Goal: Contribute content

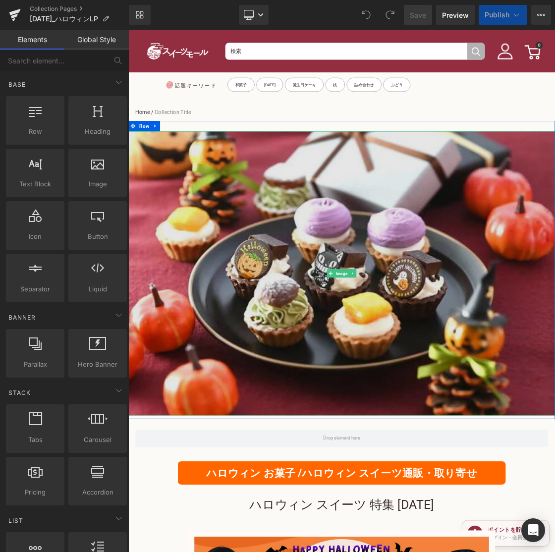
scroll to position [96, 0]
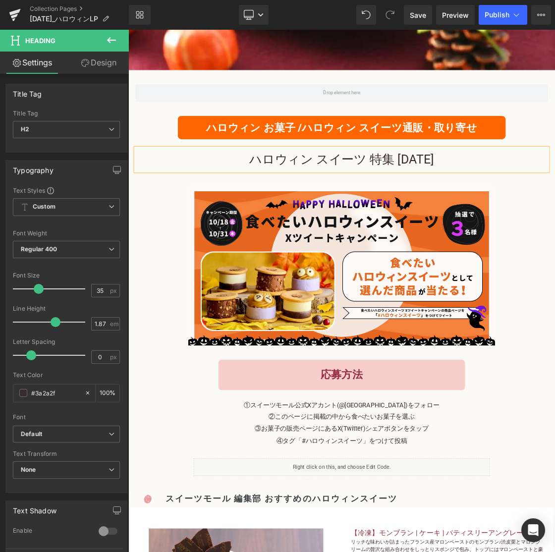
scroll to position [498, 0]
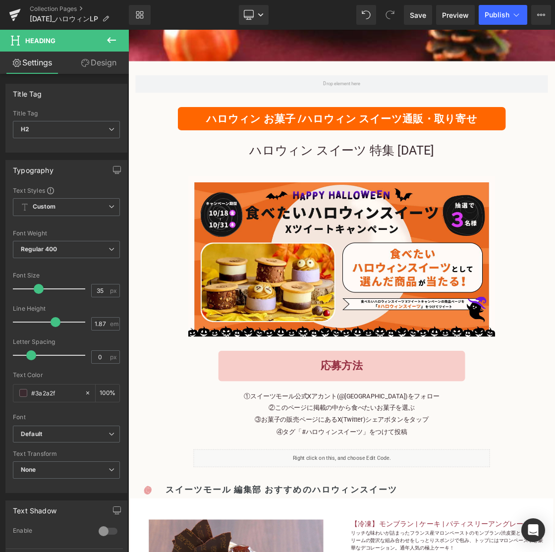
click at [111, 44] on icon at bounding box center [112, 40] width 12 height 12
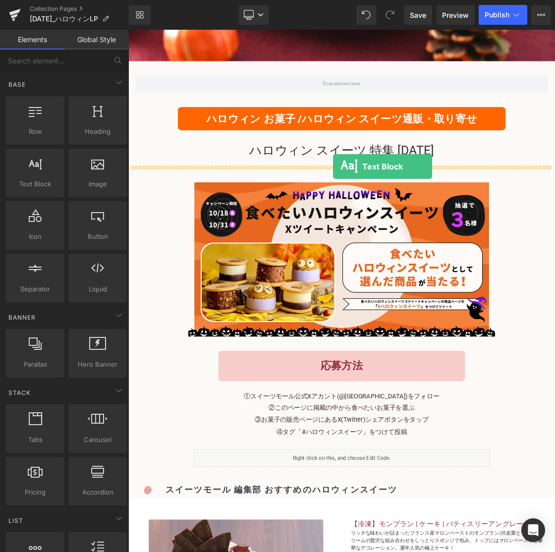
drag, startPoint x: 166, startPoint y: 195, endPoint x: 416, endPoint y: 222, distance: 252.2
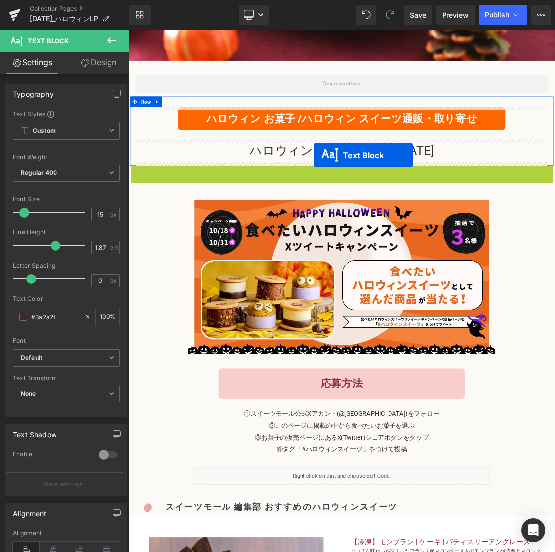
drag, startPoint x: 397, startPoint y: 242, endPoint x: 389, endPoint y: 206, distance: 36.9
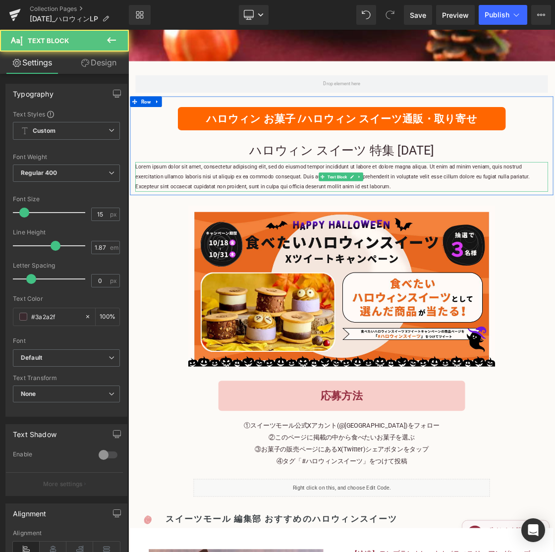
click at [371, 232] on p "Lorem ipsum dolor sit amet, consectetur adipiscing elit, sed do eiusmod tempor …" at bounding box center [428, 237] width 580 height 42
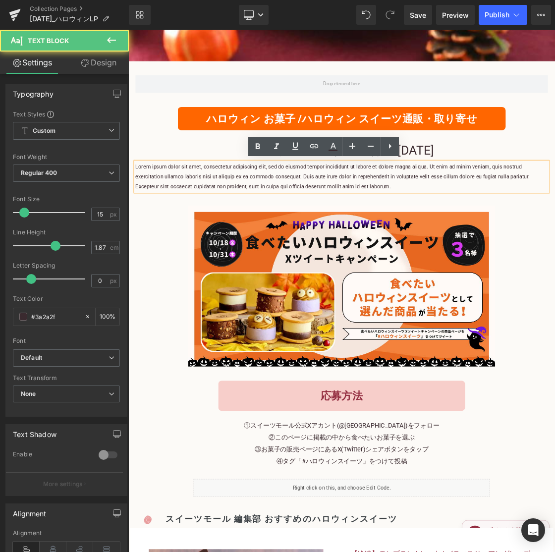
click at [372, 233] on p "Lorem ipsum dolor sit amet, consectetur adipiscing elit, sed do eiusmod tempor …" at bounding box center [428, 237] width 580 height 42
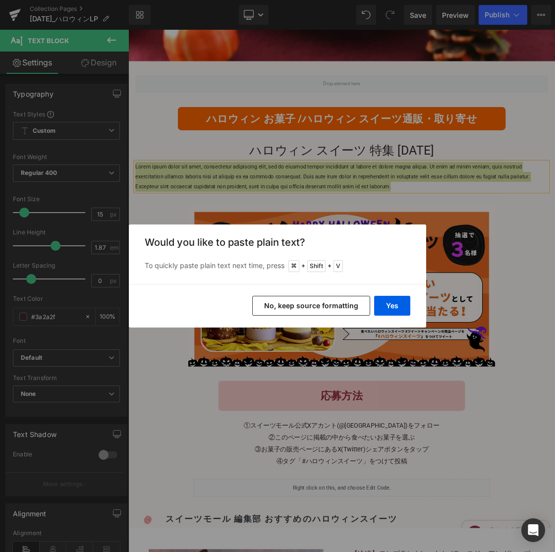
click at [352, 305] on button "No, keep source formatting" at bounding box center [311, 306] width 118 height 20
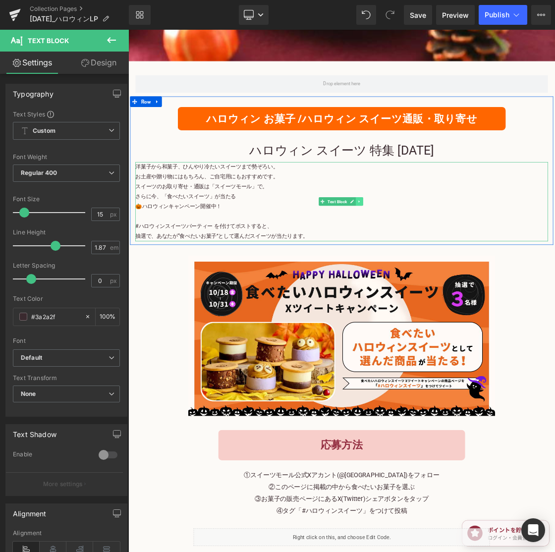
click at [451, 275] on link at bounding box center [453, 271] width 10 height 12
click at [456, 272] on icon at bounding box center [458, 271] width 5 height 5
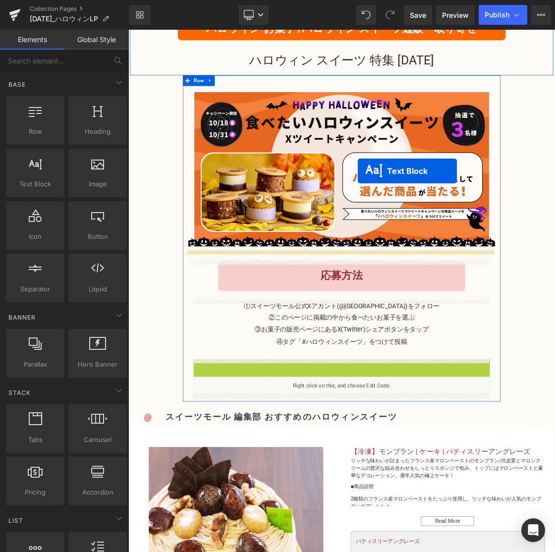
scroll to position [478, 0]
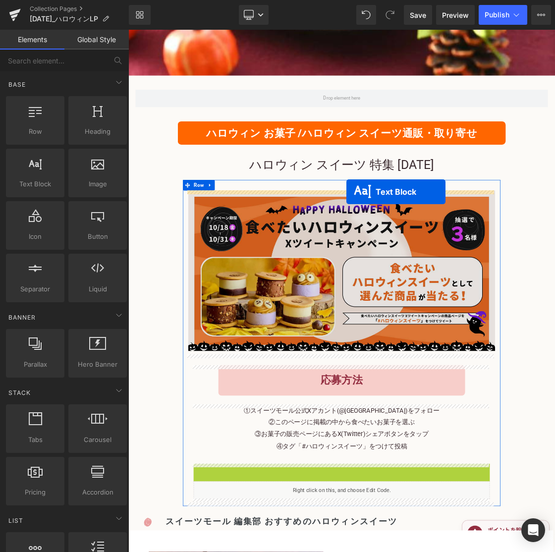
drag, startPoint x: 397, startPoint y: 466, endPoint x: 435, endPoint y: 258, distance: 211.6
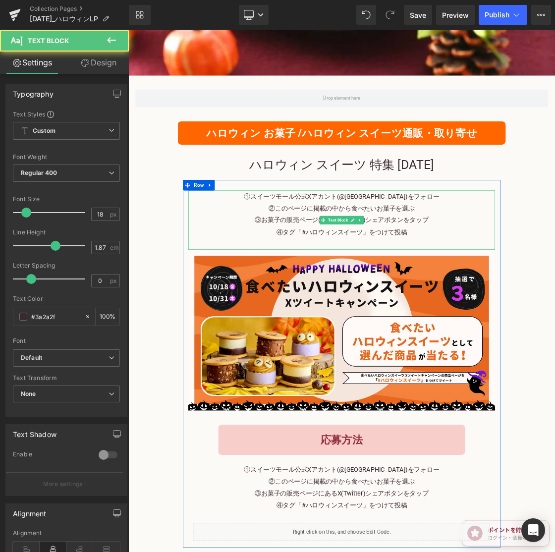
click at [343, 289] on p "③お菓子の販売ページにあるX(Twitter)シェアボタンをタップ" at bounding box center [428, 297] width 431 height 17
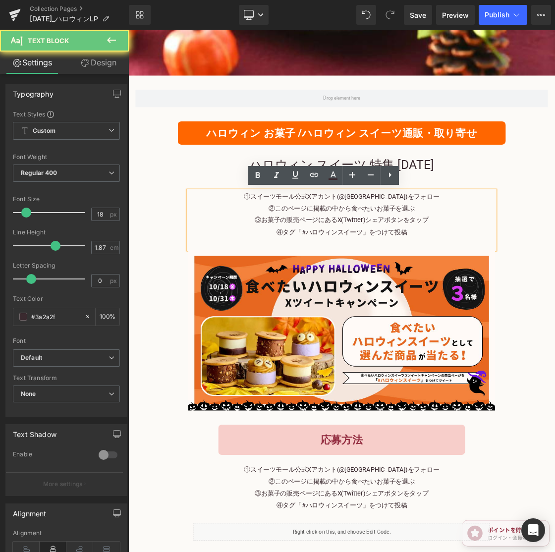
click at [343, 288] on p "②このページに掲載の中から食べたいお菓子を選ぶ" at bounding box center [428, 281] width 431 height 17
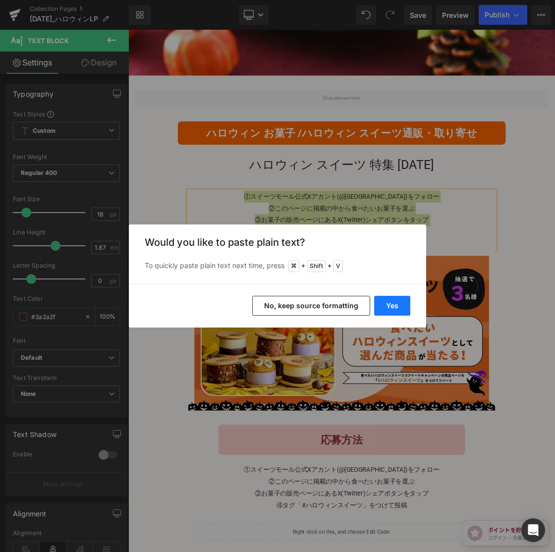
click at [397, 312] on button "Yes" at bounding box center [392, 306] width 36 height 20
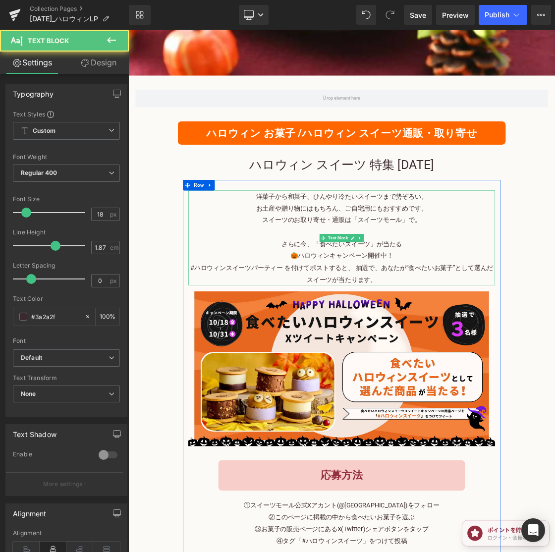
click at [501, 376] on p "#ハロウィンスイーツパーティー を付けてポストすると、 抽選で、あなたが“食べたいお菓子”として選んだスイーツが当たります。" at bounding box center [428, 372] width 431 height 33
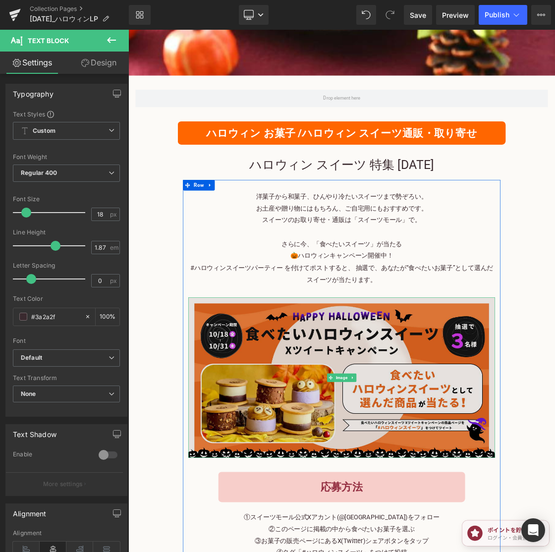
click at [374, 449] on img at bounding box center [428, 519] width 431 height 226
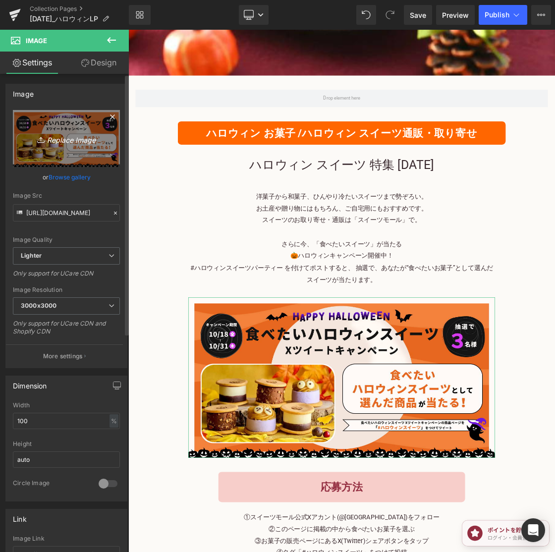
click at [69, 131] on link "Replace Image" at bounding box center [66, 138] width 107 height 57
type input "C:\fakepath\Twitter.jpg"
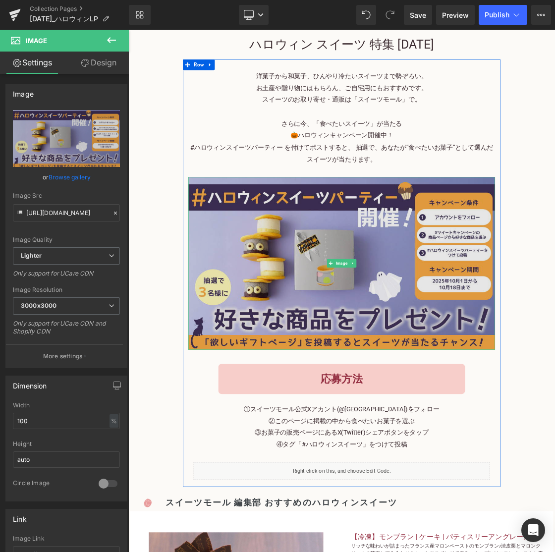
scroll to position [660, 0]
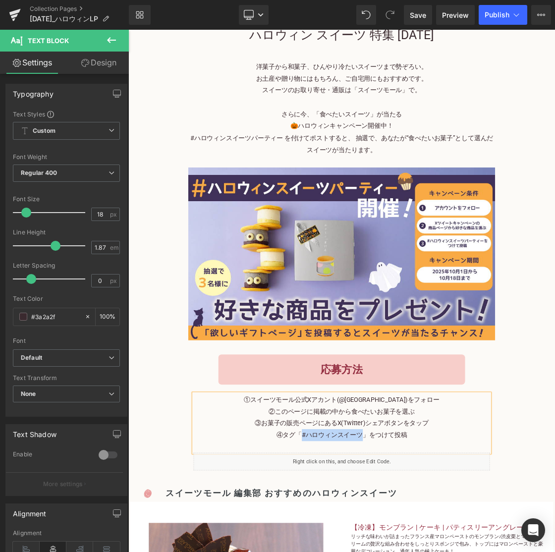
paste div
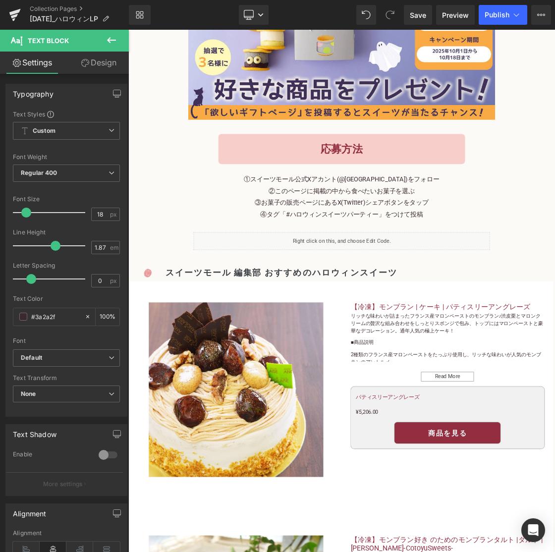
scroll to position [977, 0]
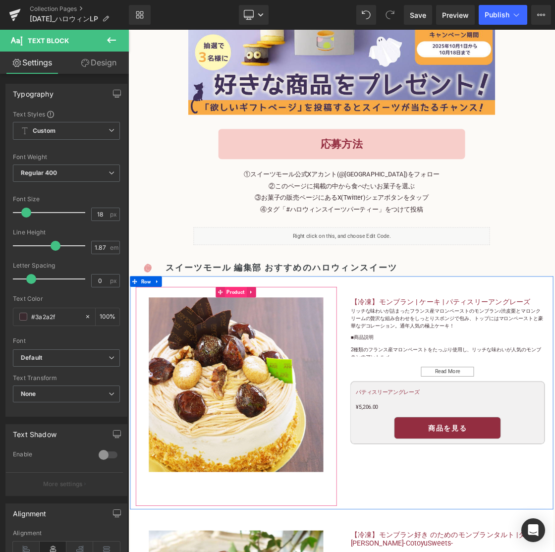
click at [286, 400] on span "Product" at bounding box center [279, 399] width 31 height 15
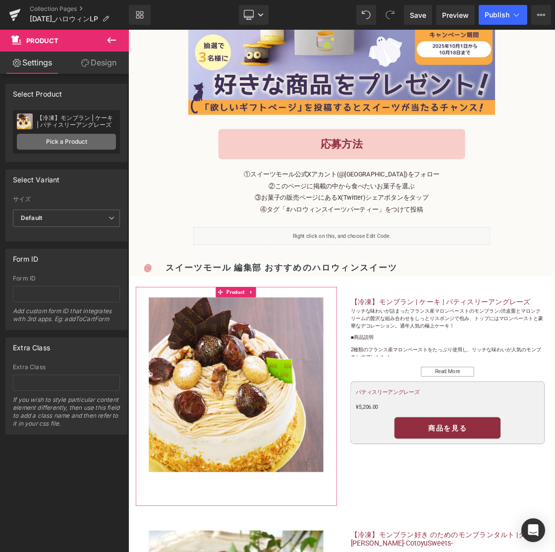
click at [78, 141] on link "Pick a Product" at bounding box center [66, 142] width 99 height 16
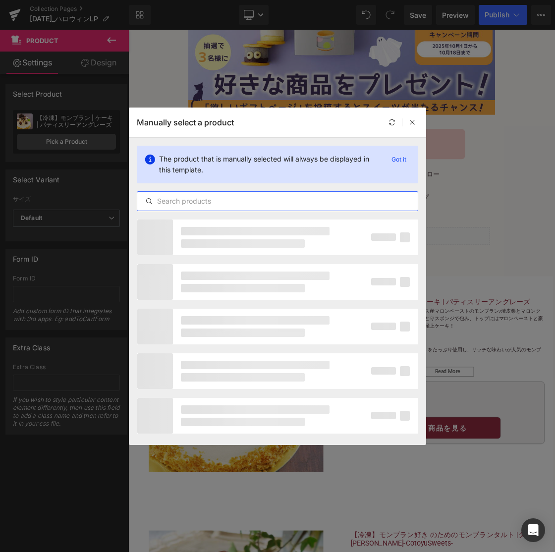
click at [186, 202] on input "text" at bounding box center [277, 201] width 281 height 12
paste input "【冷蔵】ハロウィン限定デザイン mihopan ポップケーキ | ケーキ・ハロウィン ポップ ・おばけロールケーキ・ハロウィン ケーキ・ハロウィンケーキ 通販…"
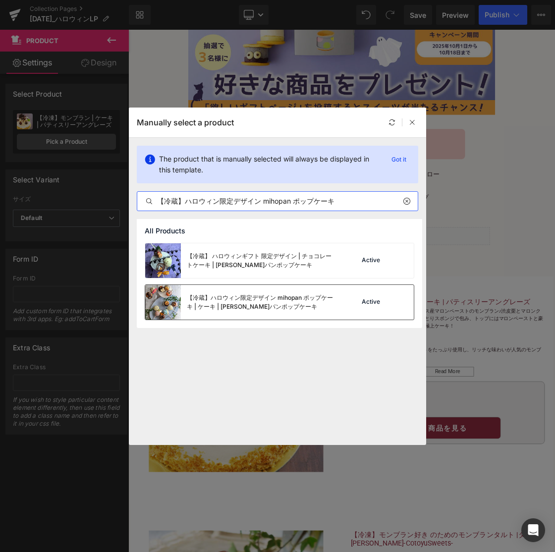
type input "【冷蔵】ハロウィン限定デザイン mihopan ポップケーキ"
drag, startPoint x: 240, startPoint y: 306, endPoint x: 158, endPoint y: 389, distance: 117.1
click at [240, 306] on div "【冷蔵】ハロウィン限定デザイン mihopan ポップケーキ | ケーキ | [PERSON_NAME]パンポップケーキ" at bounding box center [261, 302] width 149 height 18
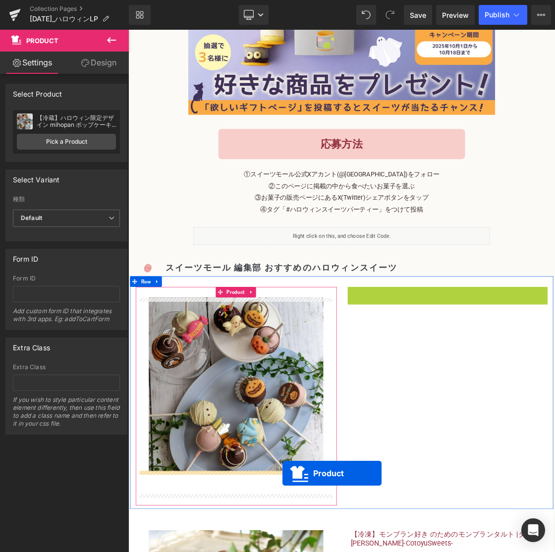
drag, startPoint x: 554, startPoint y: 400, endPoint x: 345, endPoint y: 653, distance: 328.9
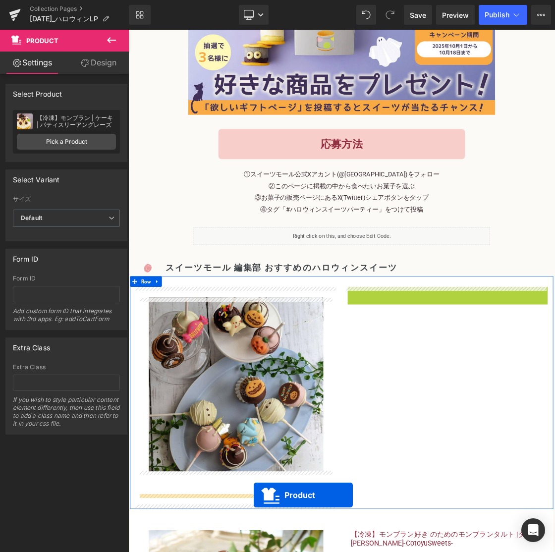
drag, startPoint x: 551, startPoint y: 396, endPoint x: 304, endPoint y: 684, distance: 379.0
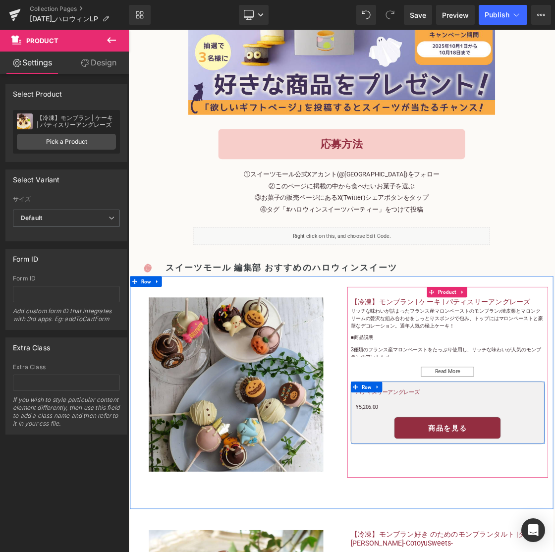
scroll to position [1023, 0]
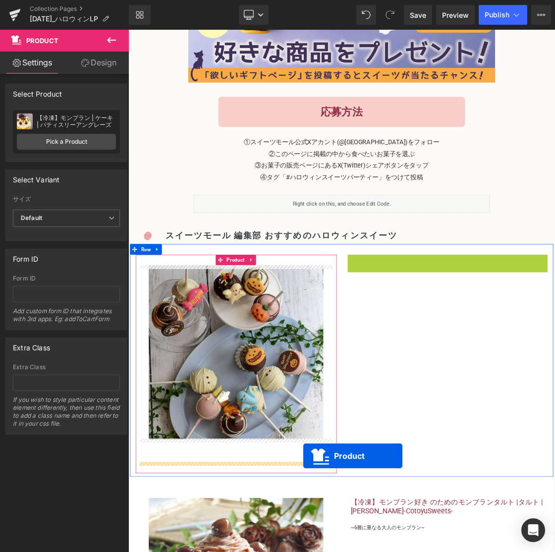
drag, startPoint x: 549, startPoint y: 352, endPoint x: 374, endPoint y: 629, distance: 327.3
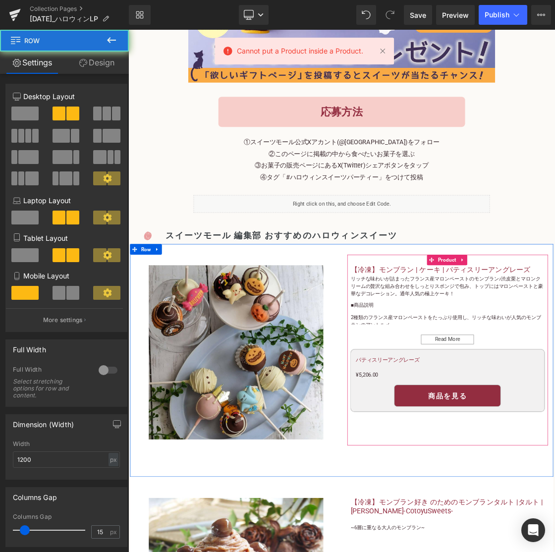
click at [457, 552] on div "Sale Off (P) Image Add To Cart (P) Cart Button Product 【冷凍】モンブラン | ケーキ | パティスリー…" at bounding box center [428, 494] width 595 height 327
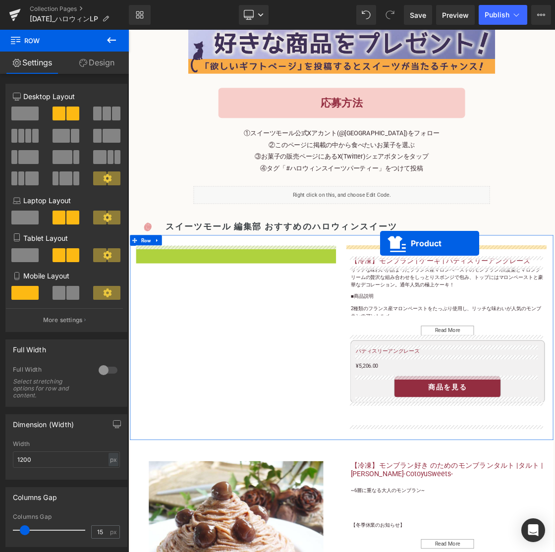
drag, startPoint x: 250, startPoint y: 337, endPoint x: 482, endPoint y: 330, distance: 232.1
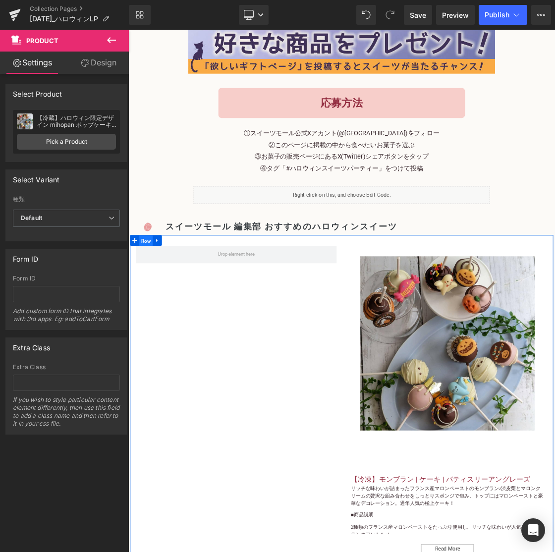
click at [156, 326] on span "Row" at bounding box center [153, 326] width 19 height 15
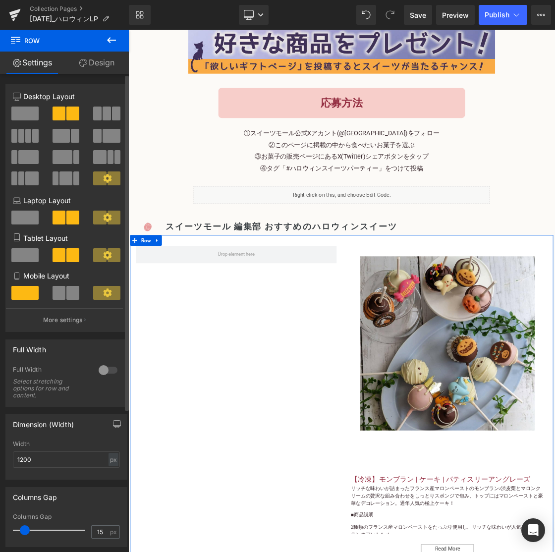
click at [14, 109] on span at bounding box center [24, 114] width 27 height 14
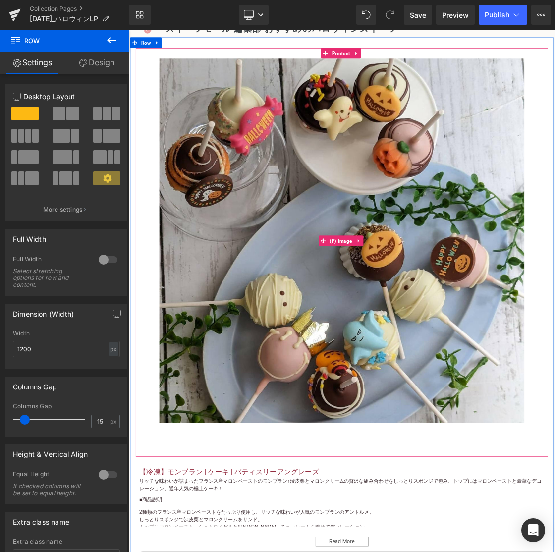
scroll to position [1404, 0]
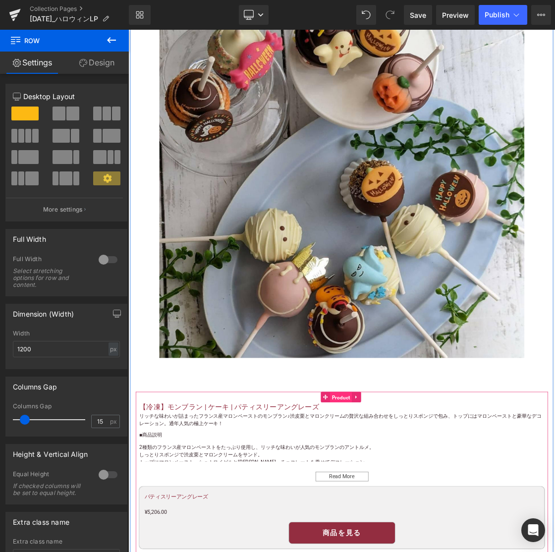
click at [416, 543] on span "Product" at bounding box center [427, 546] width 31 height 15
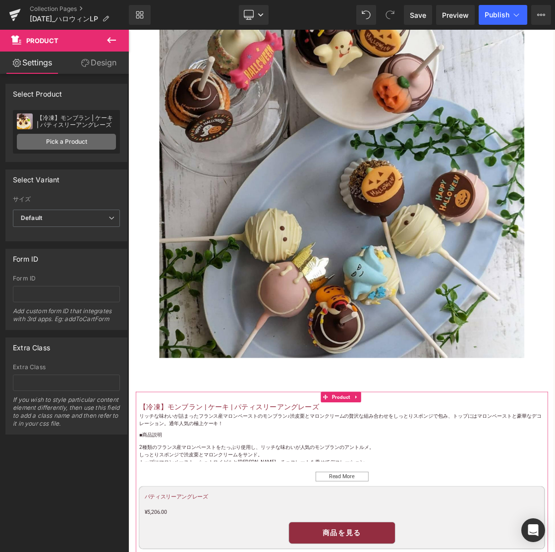
click at [95, 134] on link "Pick a Product" at bounding box center [66, 142] width 99 height 16
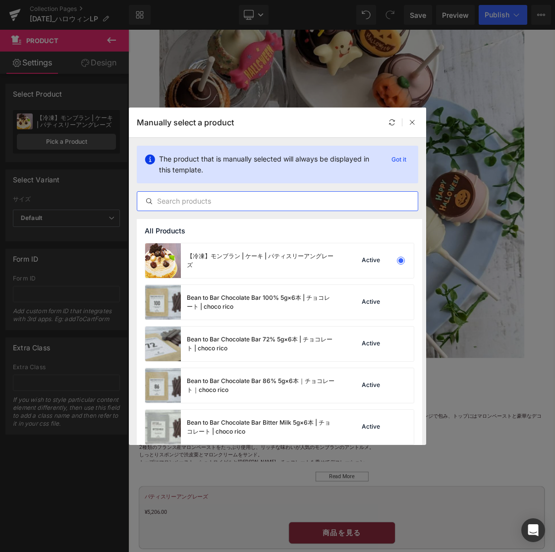
click at [197, 201] on input "text" at bounding box center [277, 201] width 281 height 12
paste input "【冷蔵】ハロウィン限定デザイン mihopan ポップケーキ | ケーキ・ハロウィン ポップ ・おばけロールケーキ・ハロウィン ケーキ・ハロウィンケーキ 通販…"
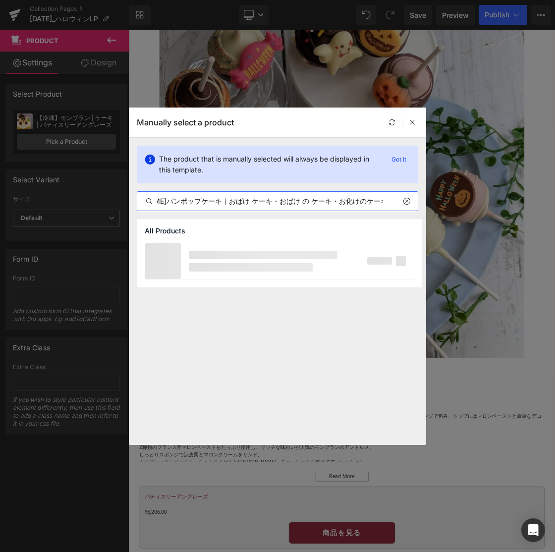
scroll to position [0, 0]
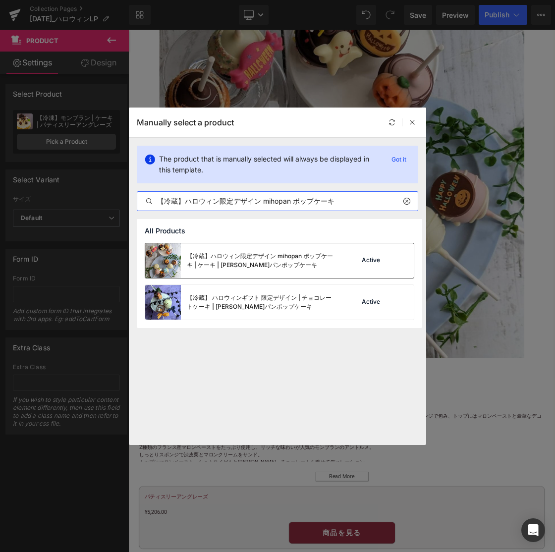
type input "【冷蔵】ハロウィン限定デザイン mihopan ポップケーキ"
click at [202, 259] on div "【冷蔵】ハロウィン限定デザイン mihopan ポップケーキ | ケーキ | [PERSON_NAME]パンポップケーキ" at bounding box center [261, 261] width 149 height 18
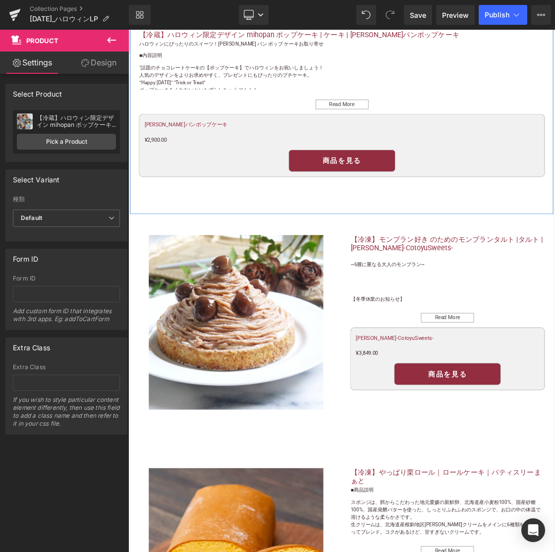
scroll to position [1933, 0]
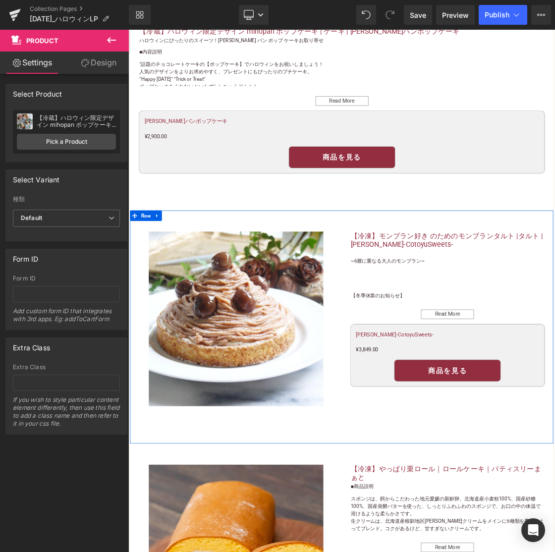
click at [169, 287] on icon at bounding box center [169, 290] width 7 height 7
click at [188, 290] on link at bounding box center [194, 291] width 13 height 15
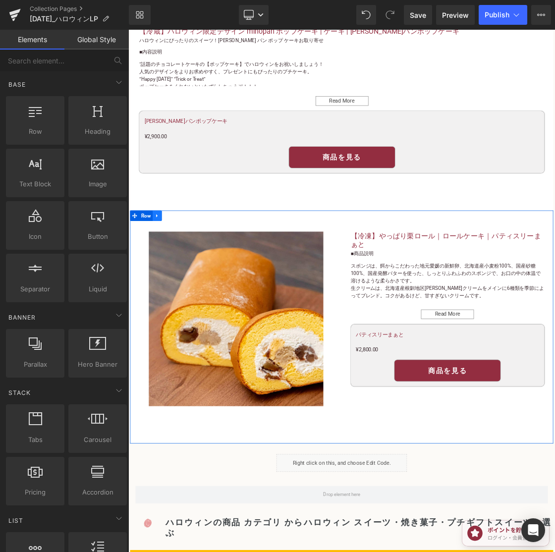
click at [171, 287] on icon at bounding box center [169, 290] width 7 height 7
click at [188, 288] on link at bounding box center [194, 291] width 13 height 15
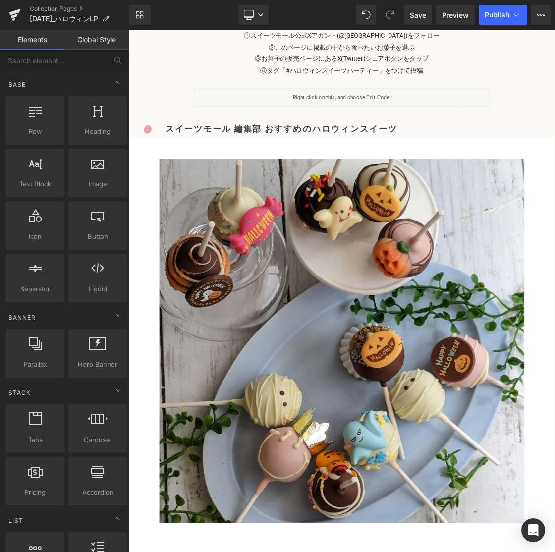
scroll to position [1166, 0]
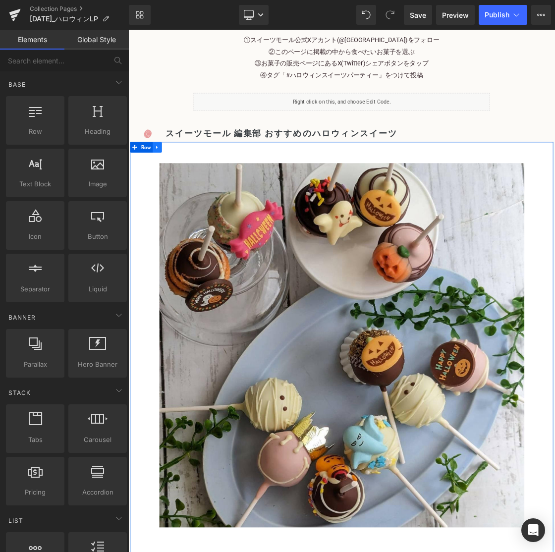
click at [164, 194] on link at bounding box center [169, 195] width 13 height 15
click at [179, 198] on icon at bounding box center [181, 195] width 7 height 7
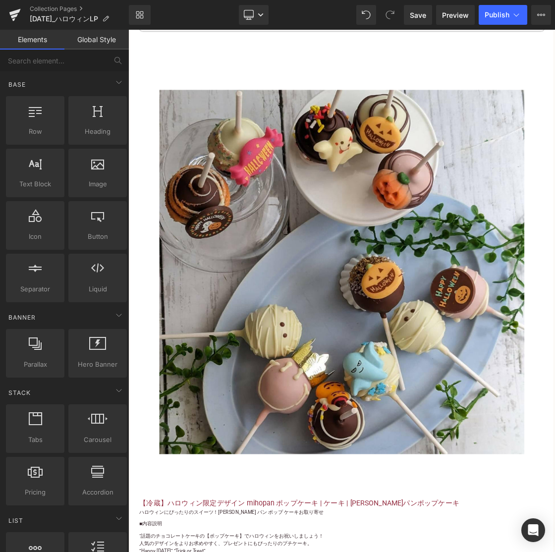
scroll to position [2057, 0]
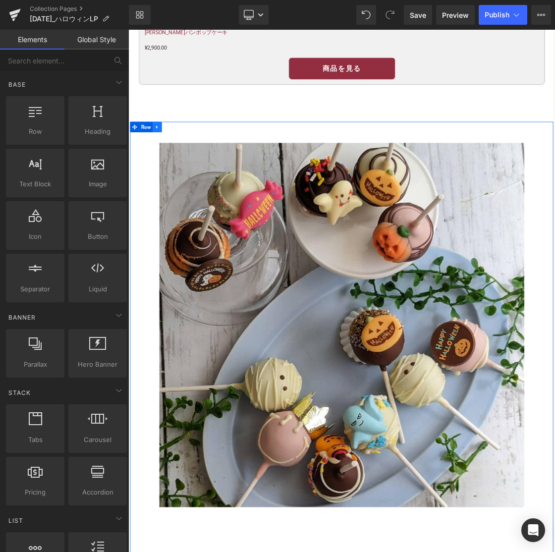
click at [169, 167] on icon at bounding box center [169, 166] width 7 height 7
click at [176, 166] on link at bounding box center [181, 166] width 13 height 15
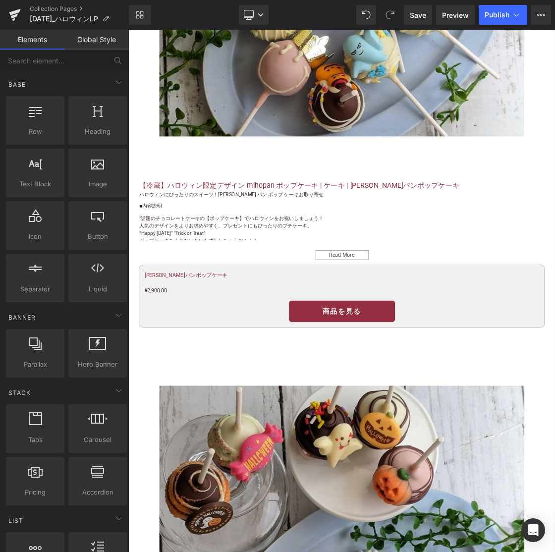
scroll to position [1807, 0]
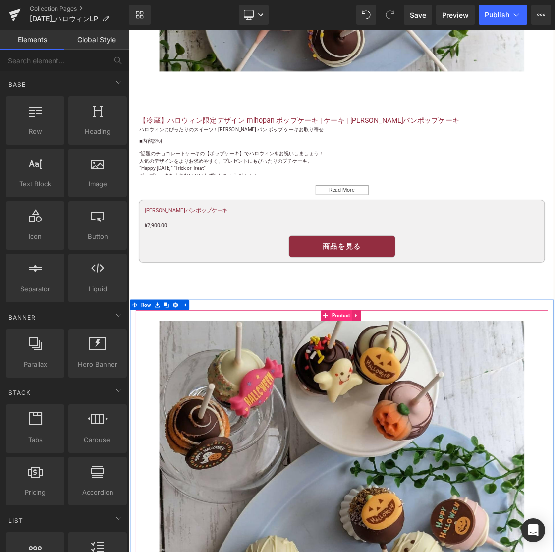
click at [417, 430] on span "Product" at bounding box center [427, 431] width 31 height 15
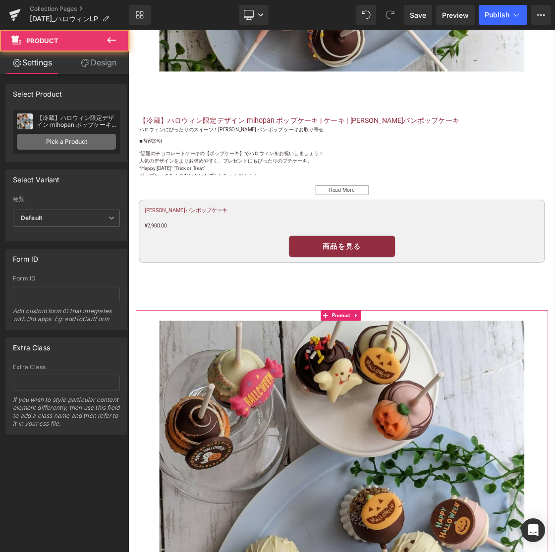
click at [59, 143] on link "Pick a Product" at bounding box center [66, 142] width 99 height 16
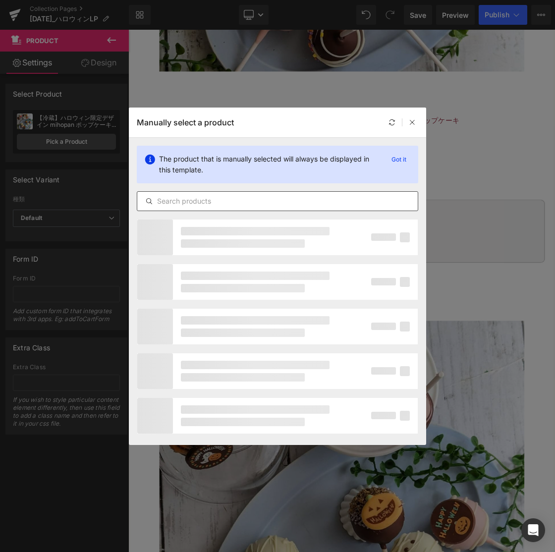
click at [209, 201] on input "text" at bounding box center [277, 201] width 281 height 12
paste input "【冷凍】ハロウィン限定和かろん。セット ｜どら焼き｜和かろん専門店 和果"
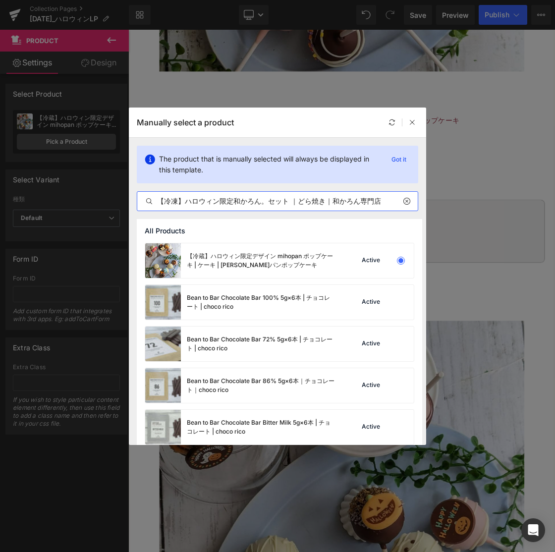
scroll to position [0, 13]
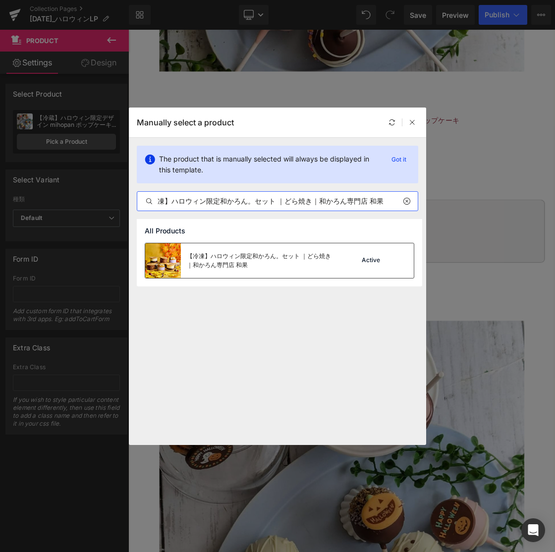
type input "【冷凍】ハロウィン限定和かろん。セット ｜どら焼き｜和かろん専門店 和果"
click at [210, 272] on div "【冷凍】ハロウィン限定和かろん。セット ｜どら焼き｜和かろん専門店 和果" at bounding box center [240, 260] width 190 height 35
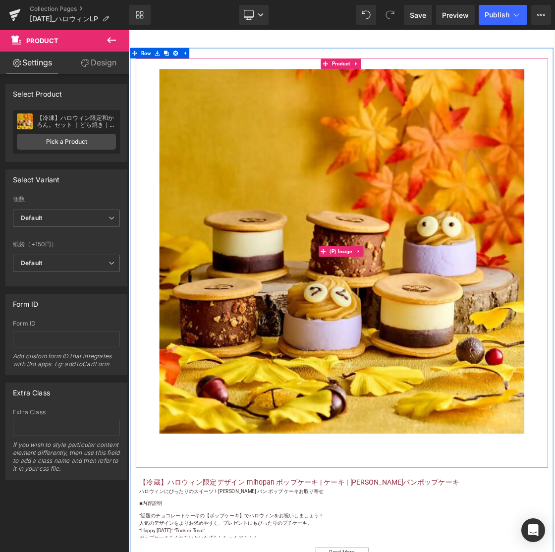
scroll to position [2308, 0]
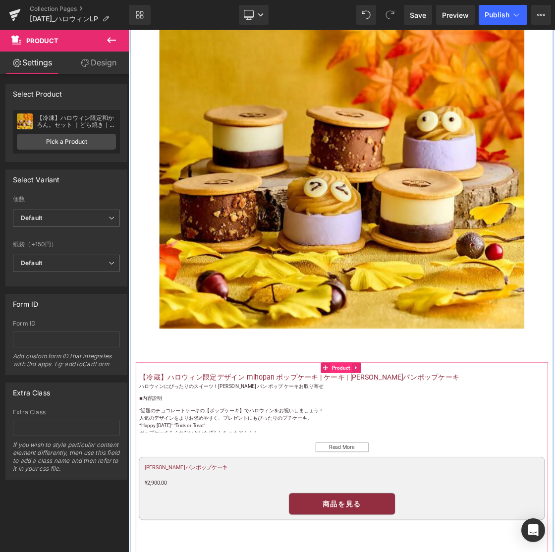
click at [425, 503] on span "Product" at bounding box center [427, 505] width 31 height 15
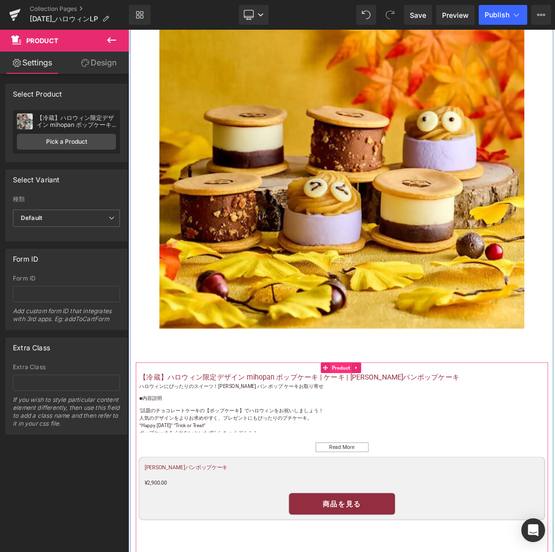
click at [416, 502] on span "Product" at bounding box center [427, 505] width 31 height 15
click at [427, 499] on span "Product" at bounding box center [427, 505] width 31 height 15
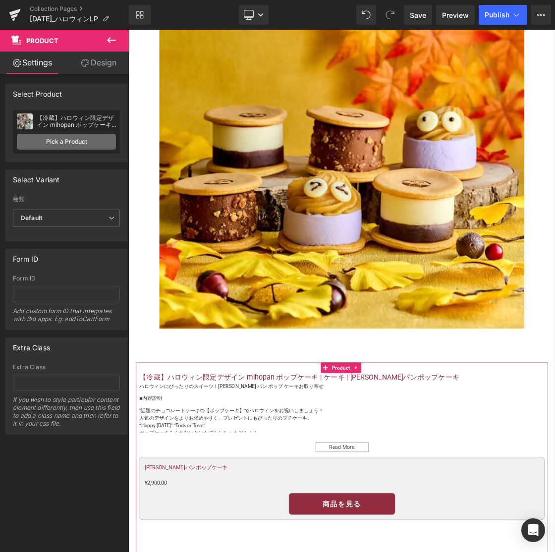
click at [49, 138] on link "Pick a Product" at bounding box center [66, 142] width 99 height 16
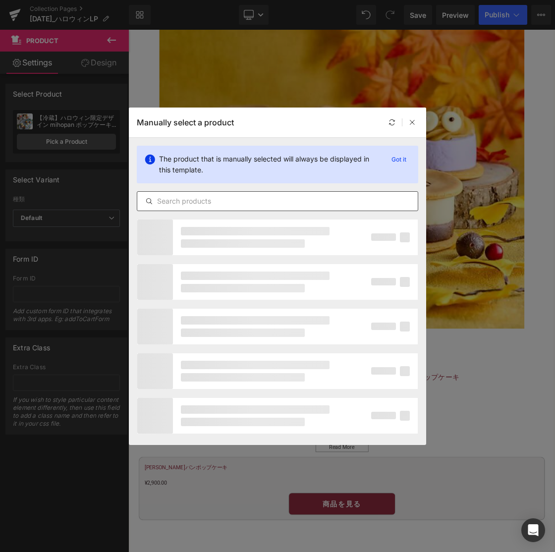
click at [255, 198] on input "text" at bounding box center [277, 201] width 281 height 12
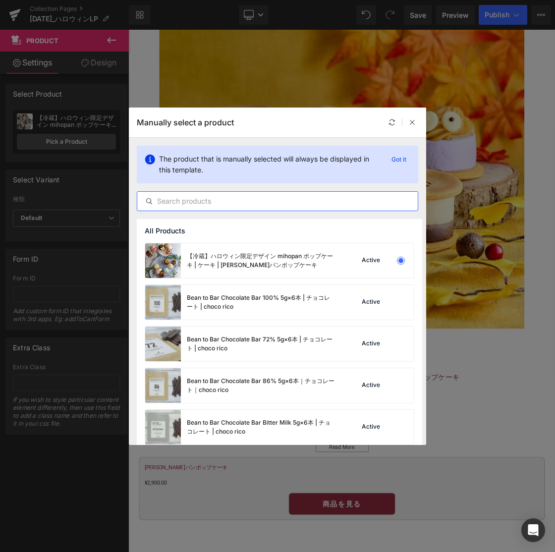
paste input "【冷凍】ハロウィン限定和かろん。セット ｜どら焼き｜和かろん専門店 和果"
type input "【冷凍】ハロウィン限定和かろん。セット ｜どら焼き｜和かろん専門店 和果"
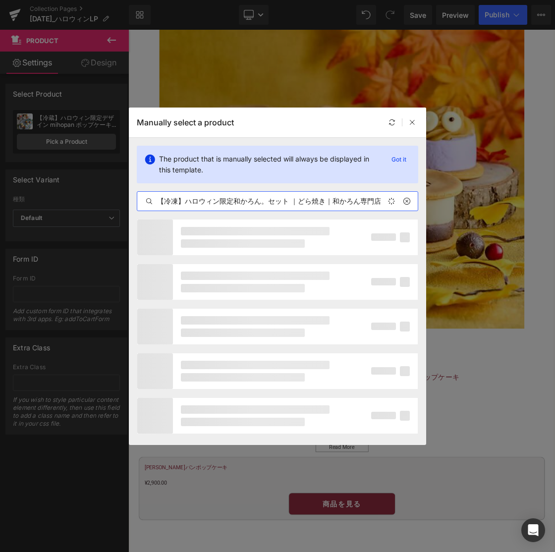
scroll to position [0, 13]
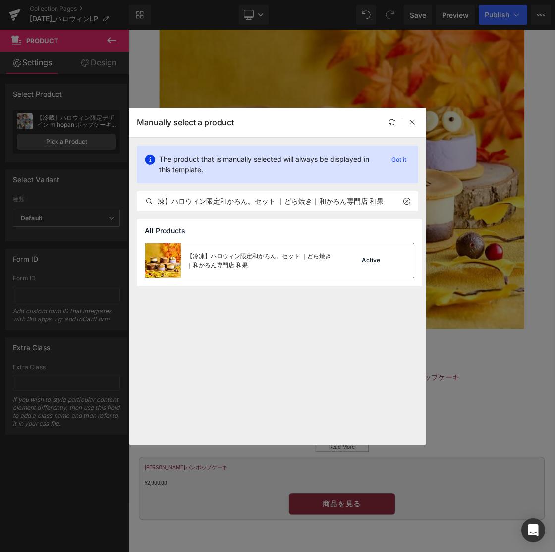
drag, startPoint x: 207, startPoint y: 261, endPoint x: 120, endPoint y: 336, distance: 114.2
click at [207, 261] on div "【冷凍】ハロウィン限定和かろん。セット ｜どら焼き｜和かろん専門店 和果" at bounding box center [261, 261] width 149 height 18
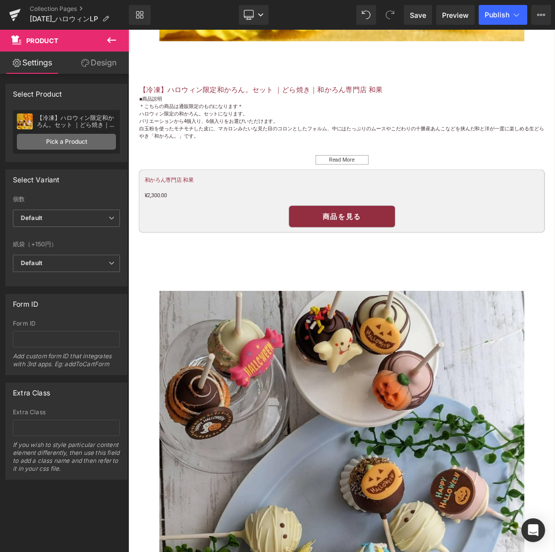
scroll to position [2726, 0]
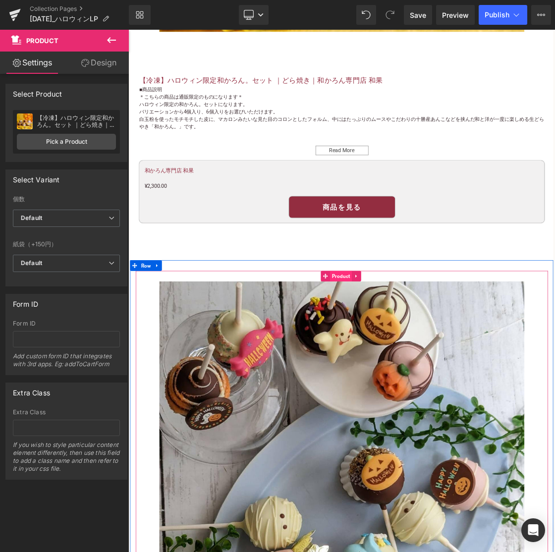
click at [418, 369] on span "Product" at bounding box center [427, 376] width 31 height 15
click at [416, 370] on span "Product" at bounding box center [427, 376] width 31 height 15
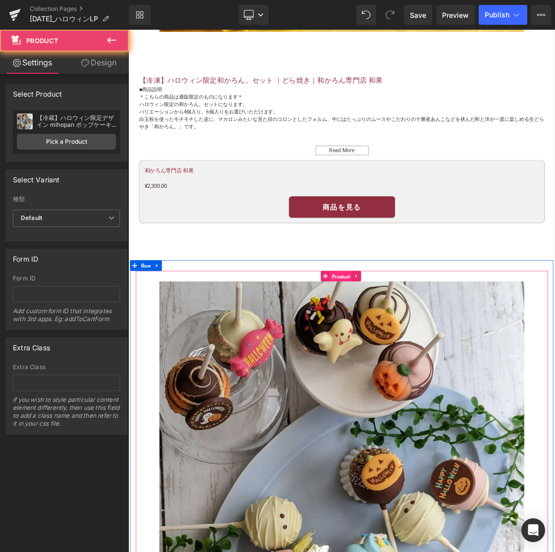
click at [416, 370] on span "Product" at bounding box center [427, 376] width 31 height 15
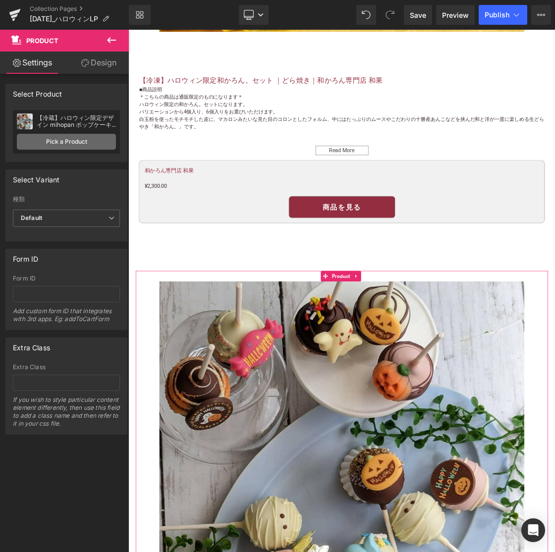
click at [81, 148] on link "Pick a Product" at bounding box center [66, 142] width 99 height 16
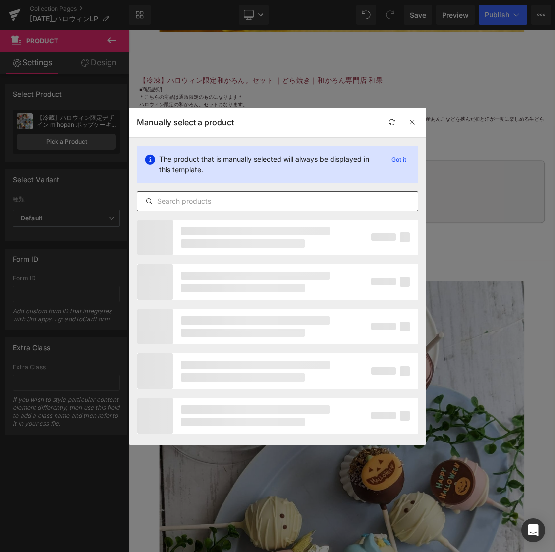
click at [161, 198] on input "text" at bounding box center [277, 201] width 281 height 12
paste input "【常温】お菓子なハロウィンアイシングクッキー5枚セット"
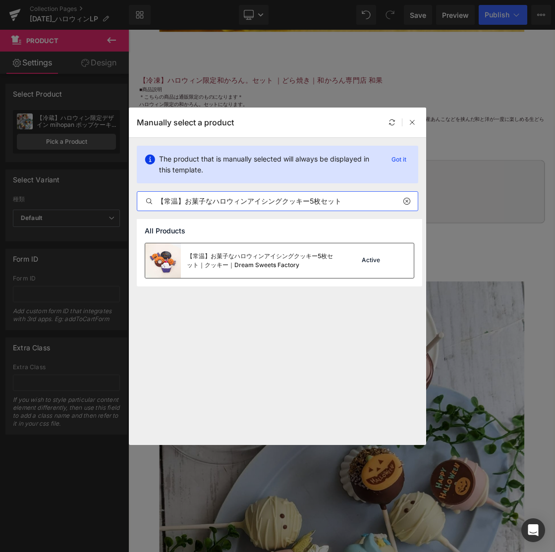
type input "【常温】お菓子なハロウィンアイシングクッキー5枚セット"
click at [267, 269] on div "【常温】お菓子なハロウィンアイシングクッキー5枚セット｜クッキー｜Dream Sweets Factory" at bounding box center [261, 261] width 149 height 18
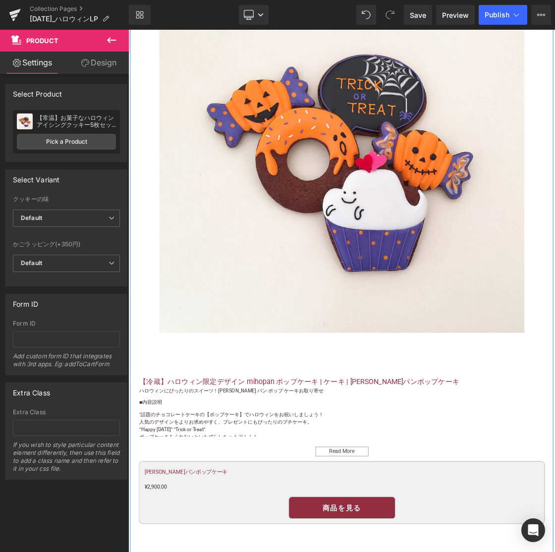
scroll to position [3327, 0]
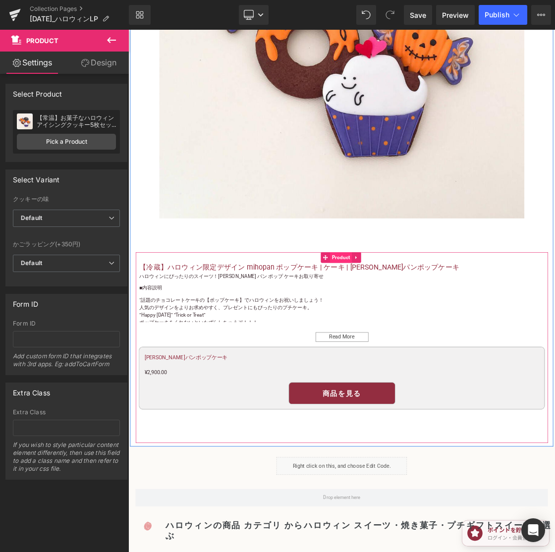
click at [428, 343] on span "Product" at bounding box center [427, 350] width 31 height 15
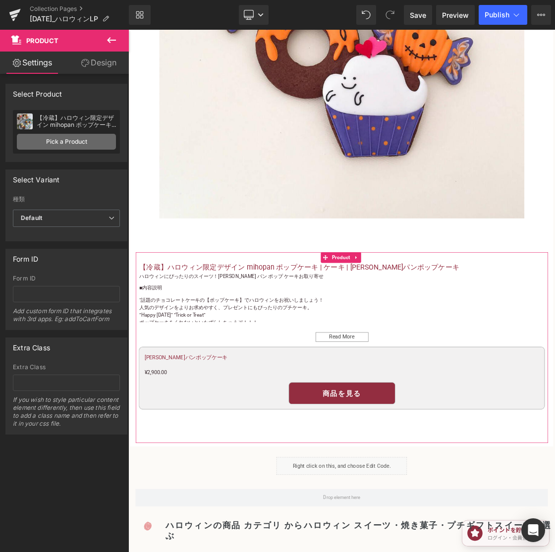
click at [62, 144] on link "Pick a Product" at bounding box center [66, 142] width 99 height 16
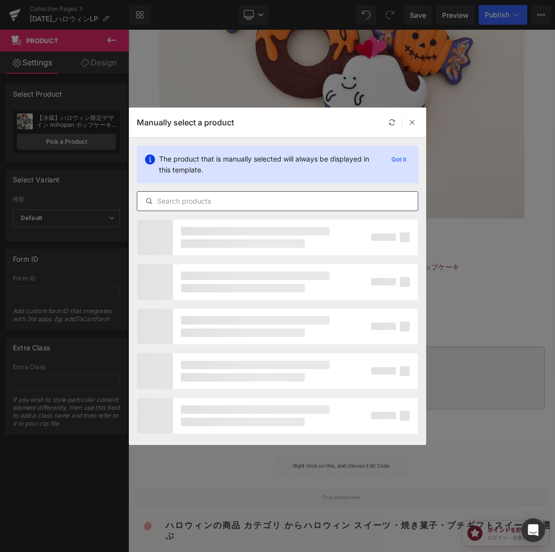
click at [190, 204] on input "text" at bounding box center [277, 201] width 281 height 12
paste input "【常温】お菓子なハロウィンアイシングクッキー5枚セット"
type input "【常温】お菓子なハロウィンアイシングクッキー5枚セット"
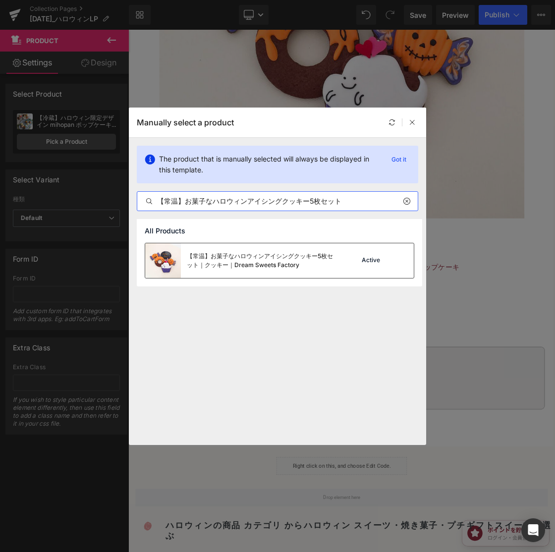
drag, startPoint x: 205, startPoint y: 249, endPoint x: 107, endPoint y: 309, distance: 114.3
click at [205, 249] on div "【常温】お菓子なハロウィンアイシングクッキー5枚セット｜クッキー｜Dream Sweets Factory" at bounding box center [240, 260] width 190 height 35
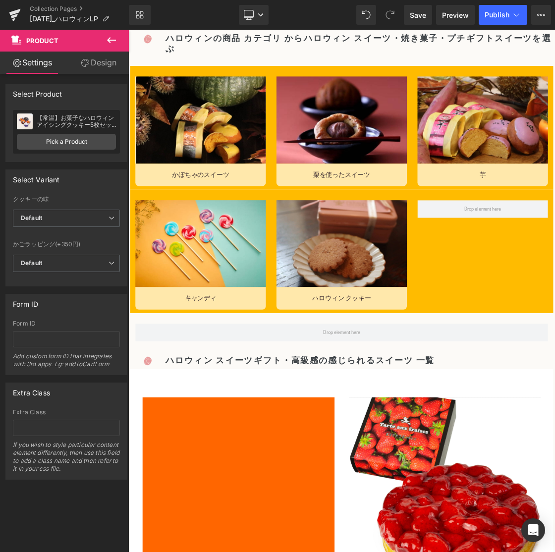
scroll to position [3937, 0]
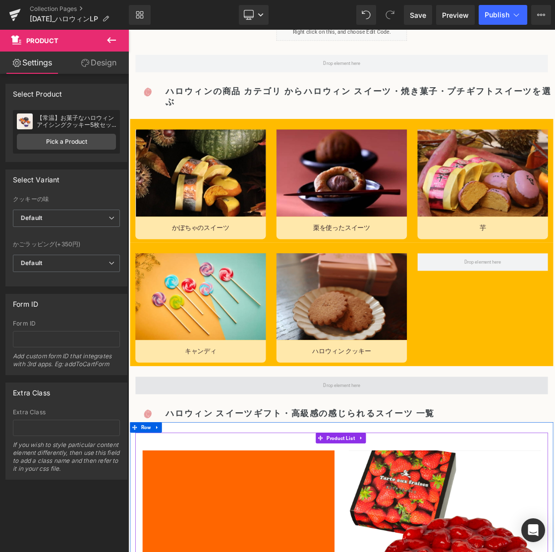
drag, startPoint x: 405, startPoint y: 580, endPoint x: 339, endPoint y: 516, distance: 92.2
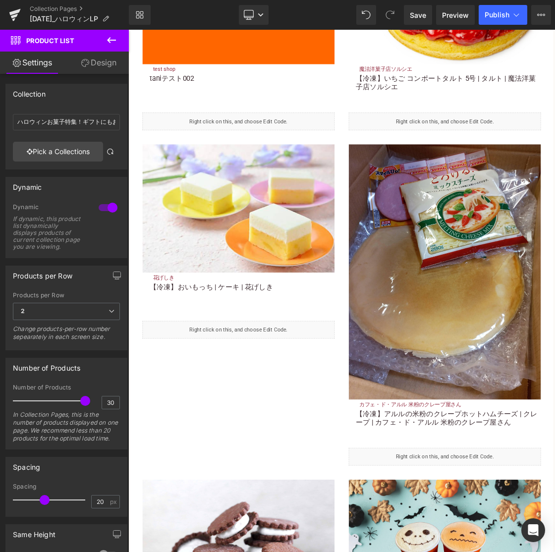
scroll to position [5142, 0]
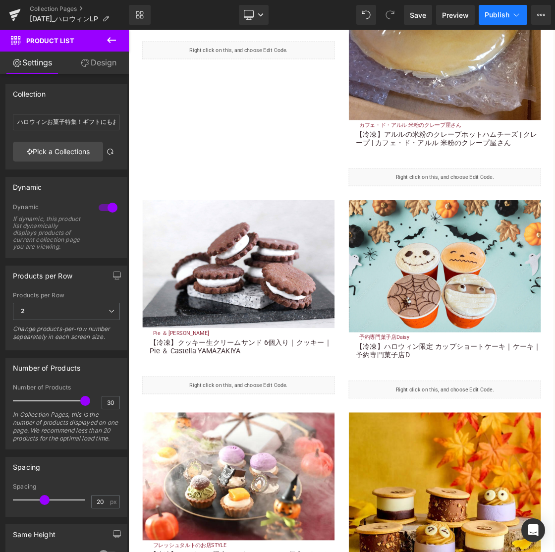
click at [485, 17] on button "Publish" at bounding box center [503, 15] width 49 height 20
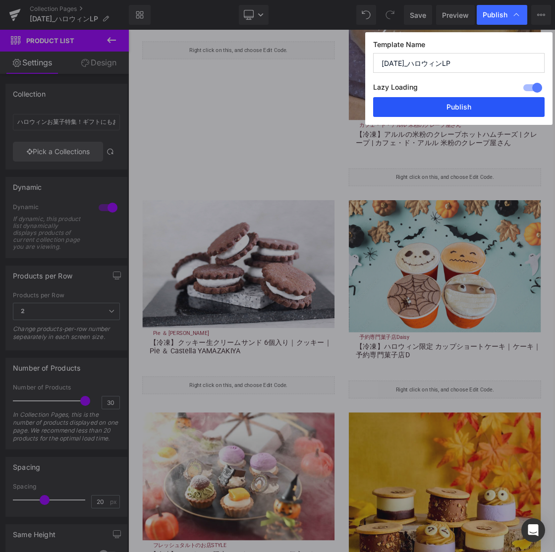
click at [460, 106] on button "Publish" at bounding box center [458, 107] width 171 height 20
